Goal: Check status: Check status

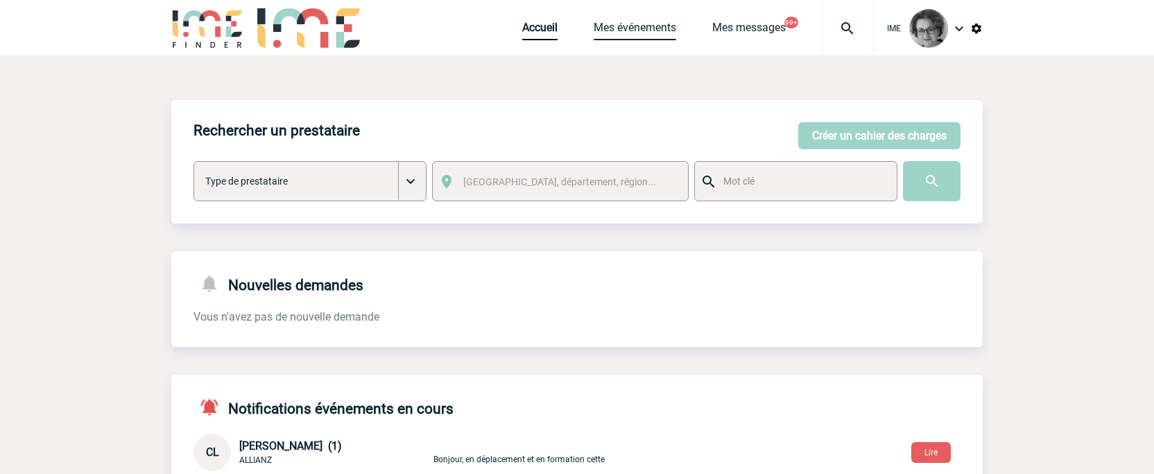
click at [631, 24] on link "Mes événements" at bounding box center [635, 30] width 83 height 19
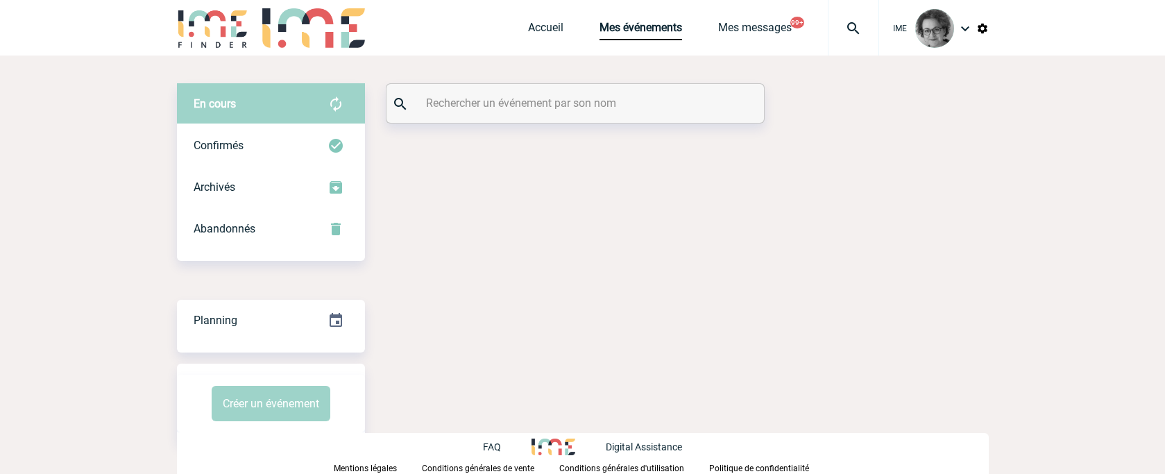
click at [568, 109] on input "text" at bounding box center [576, 103] width 309 height 20
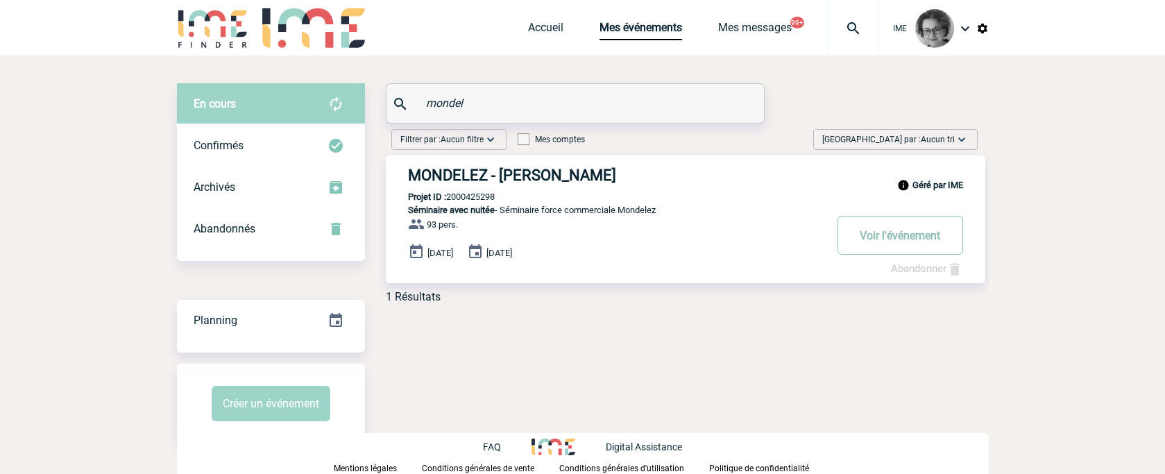
type input "mondel"
click at [860, 239] on button "Voir l'événement" at bounding box center [900, 235] width 126 height 39
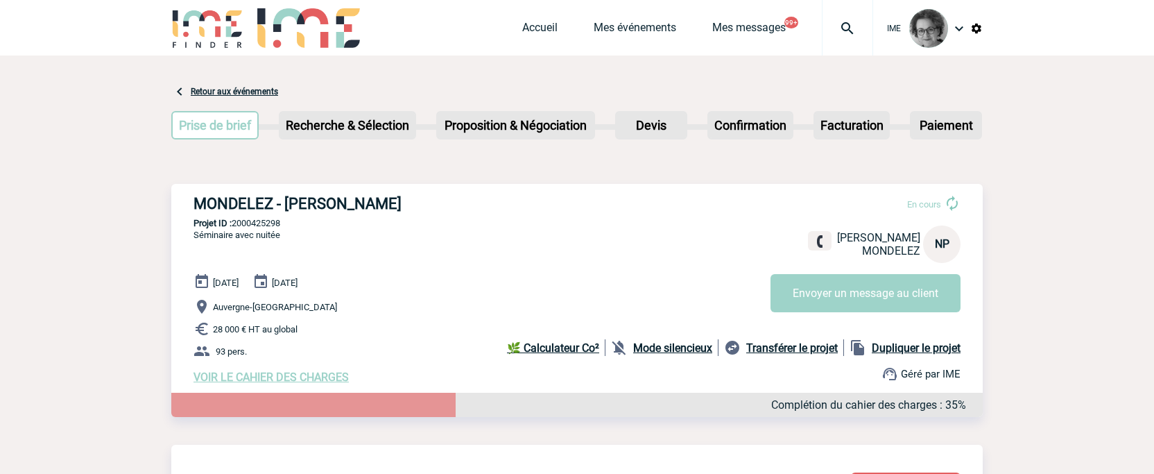
drag, startPoint x: 283, startPoint y: 223, endPoint x: 235, endPoint y: 221, distance: 47.9
click at [235, 221] on p "Projet ID : 2000425298" at bounding box center [577, 223] width 812 height 10
copy p "2000425298"
